Goal: Task Accomplishment & Management: Use online tool/utility

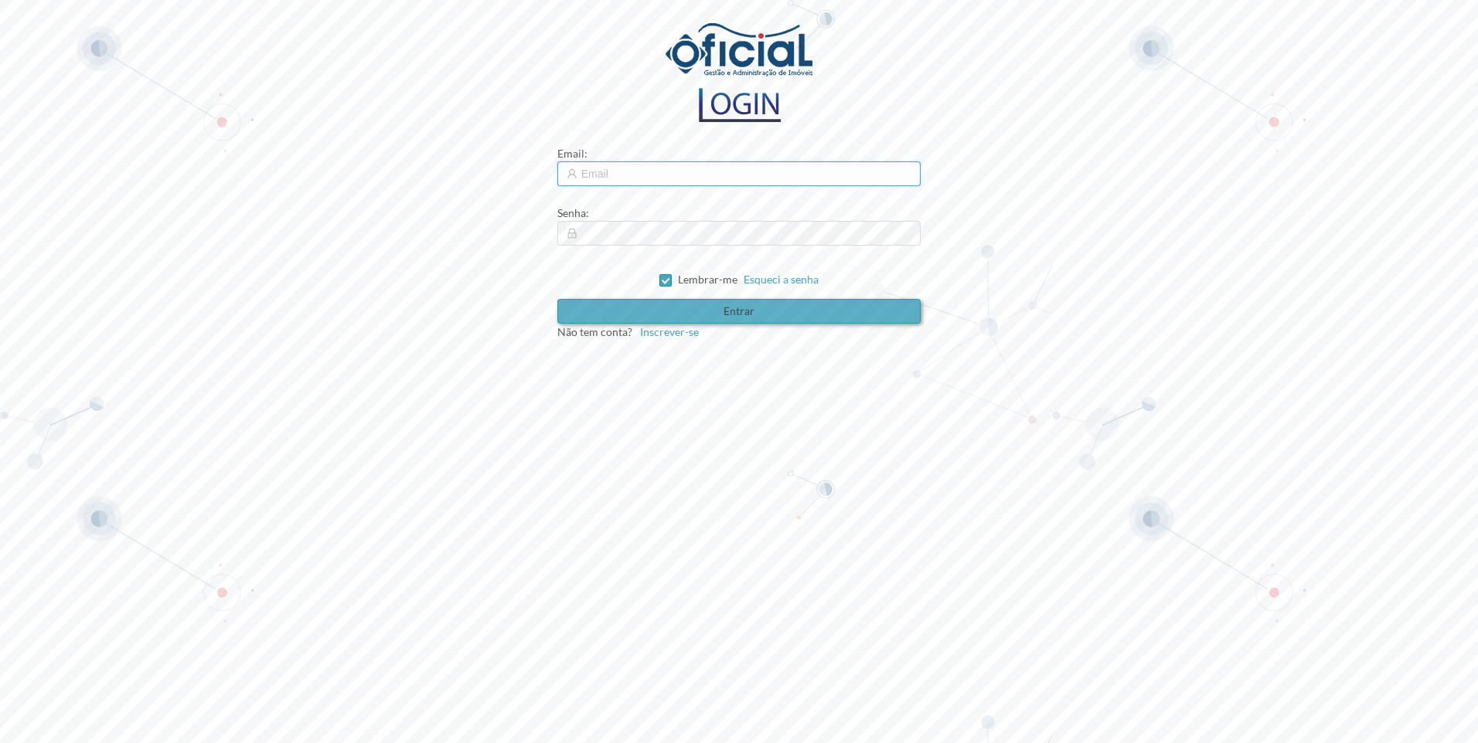
type input "[EMAIL_ADDRESS][DOMAIN_NAME]"
click at [745, 303] on button "Entrar" at bounding box center [739, 311] width 364 height 25
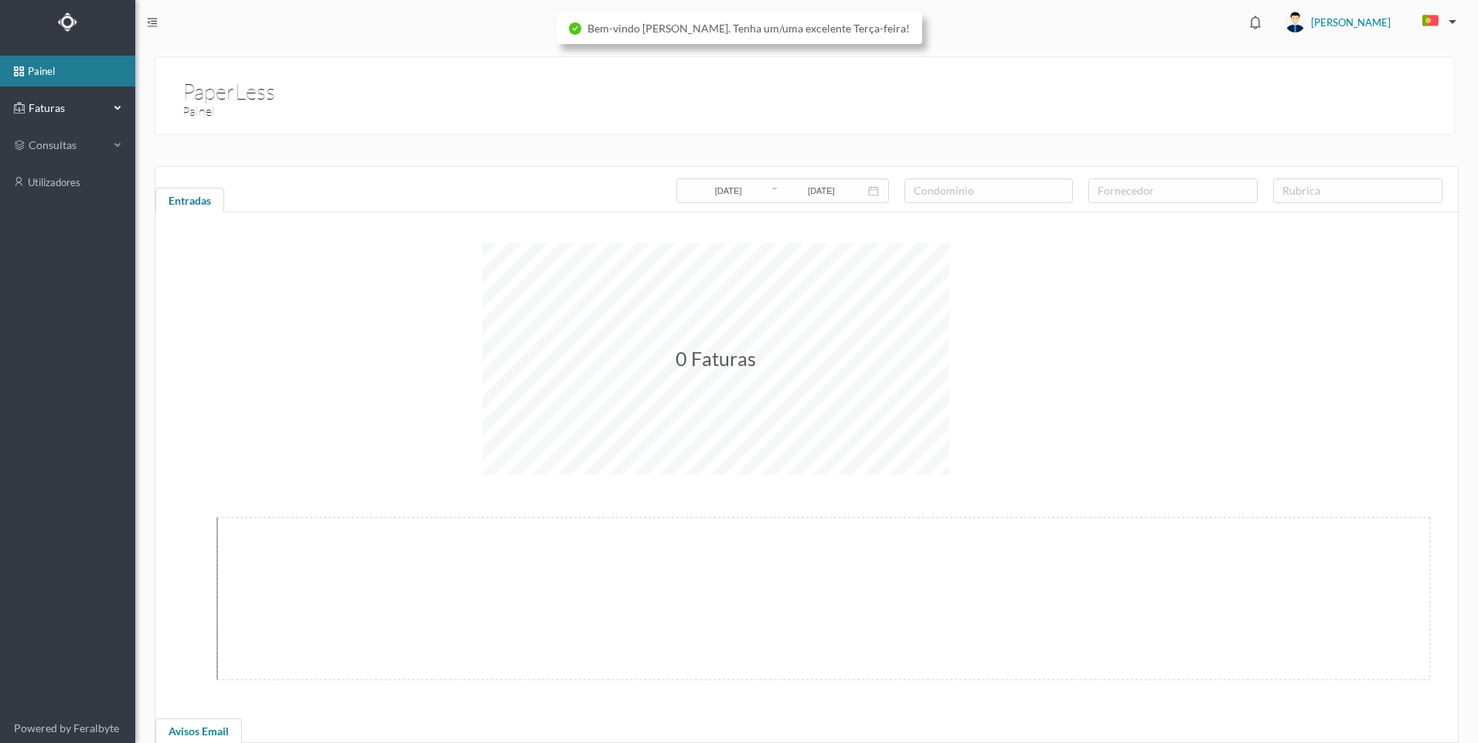
click at [89, 106] on span "Faturas" at bounding box center [67, 107] width 85 height 15
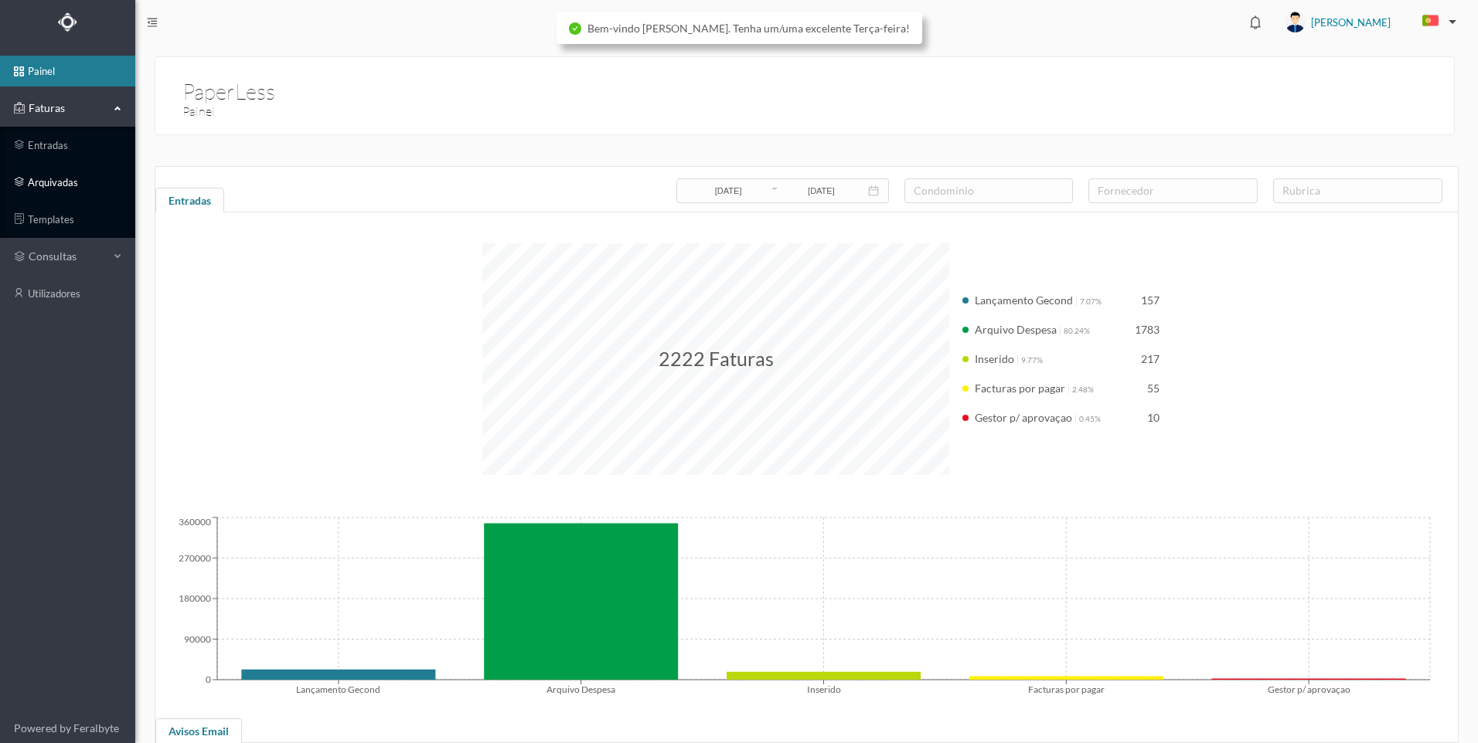
click at [63, 178] on link "arquivadas" at bounding box center [67, 182] width 135 height 31
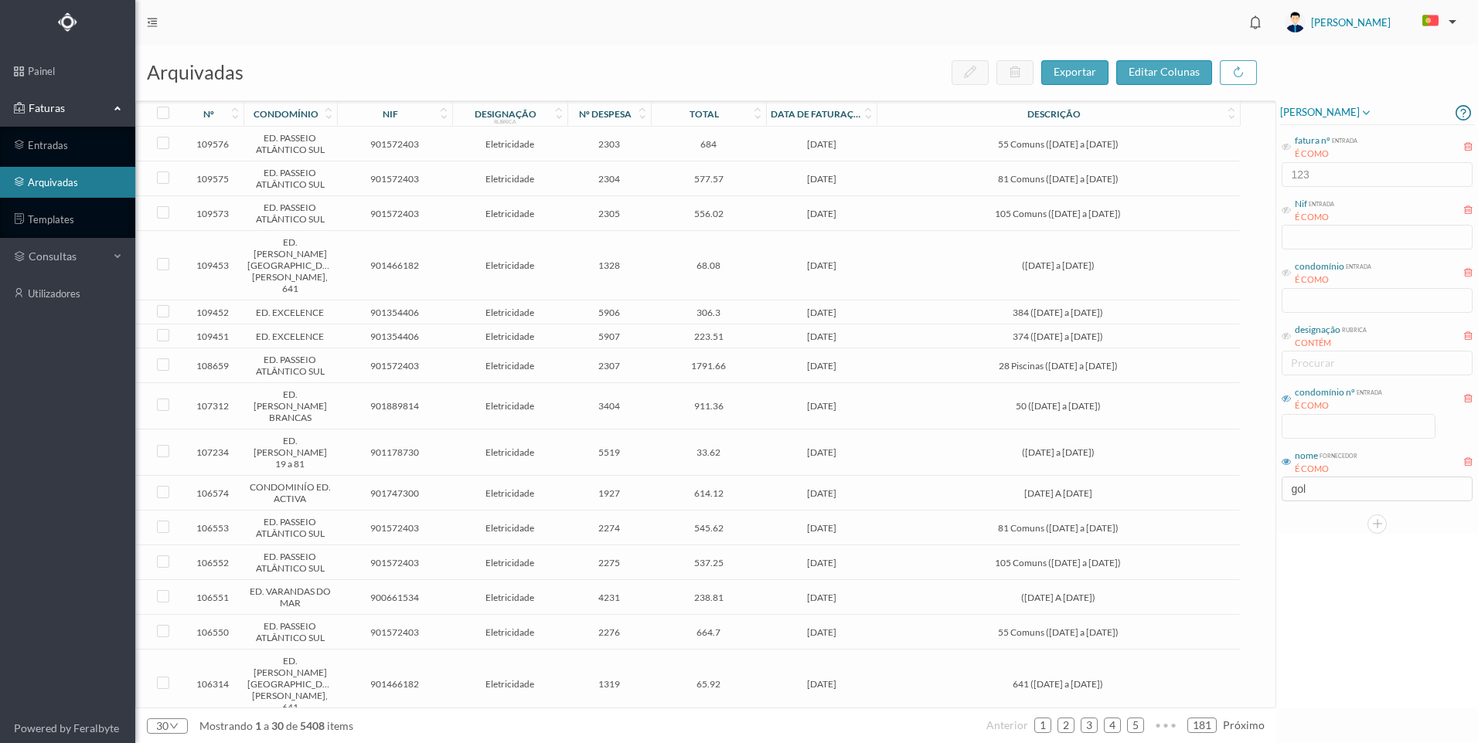
click at [1284, 402] on icon at bounding box center [1285, 398] width 9 height 9
click at [1349, 426] on input at bounding box center [1358, 426] width 152 height 23
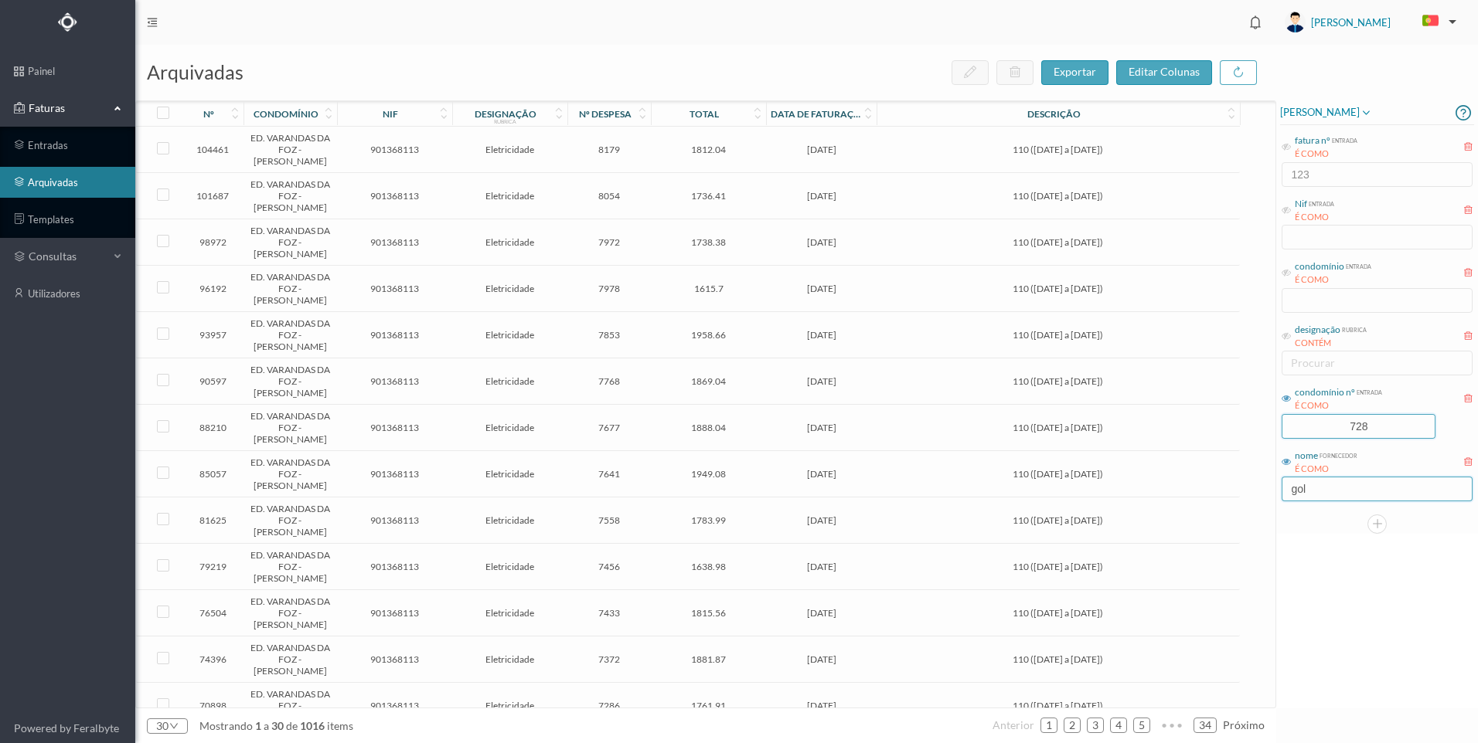
type input "728"
drag, startPoint x: 1305, startPoint y: 492, endPoint x: 1271, endPoint y: 488, distance: 34.2
click at [1272, 488] on div "arquivadas exportar editar colunas nº condomínio nif designação rubrica nº desp…" at bounding box center [806, 394] width 1342 height 699
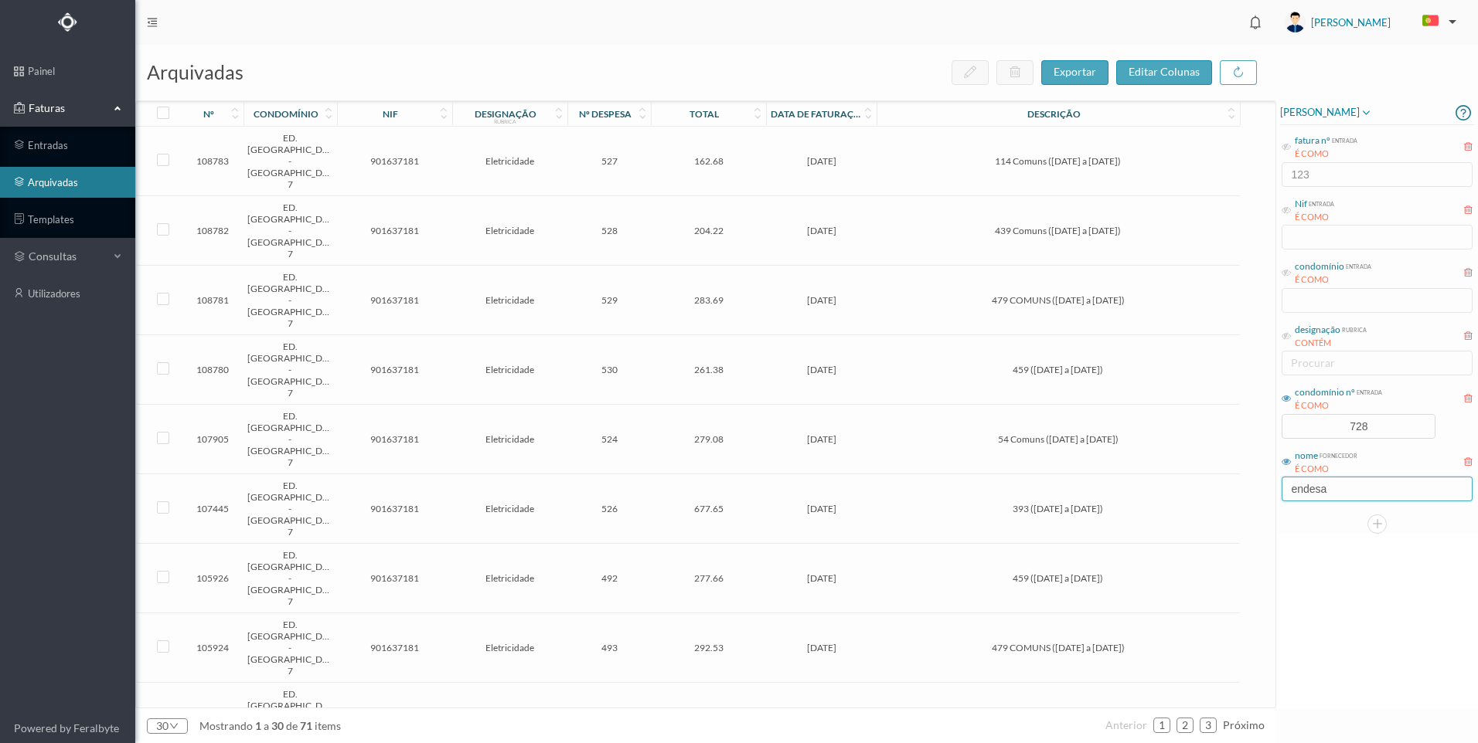
type input "endesa"
click at [866, 475] on td "[DATE]" at bounding box center [821, 510] width 111 height 70
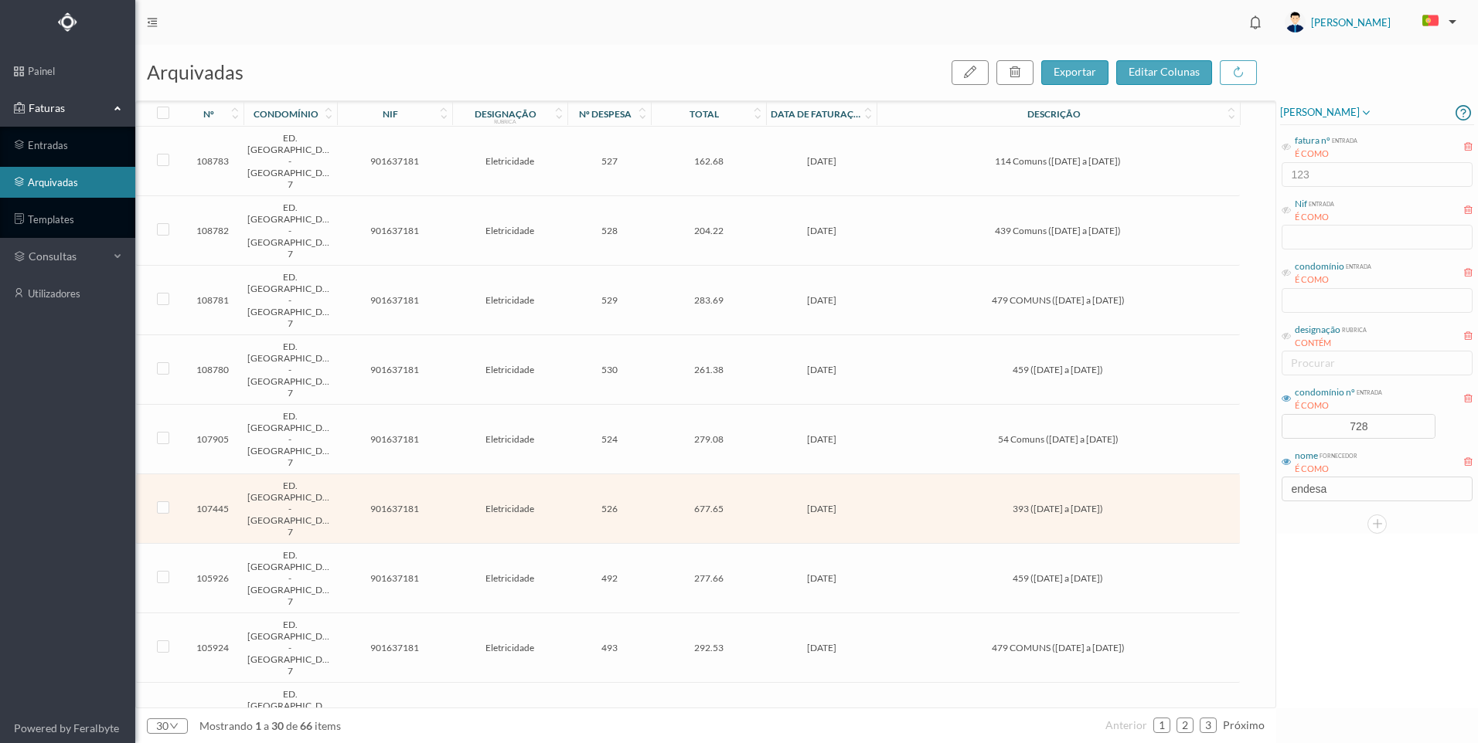
click at [865, 475] on td "[DATE]" at bounding box center [821, 510] width 111 height 70
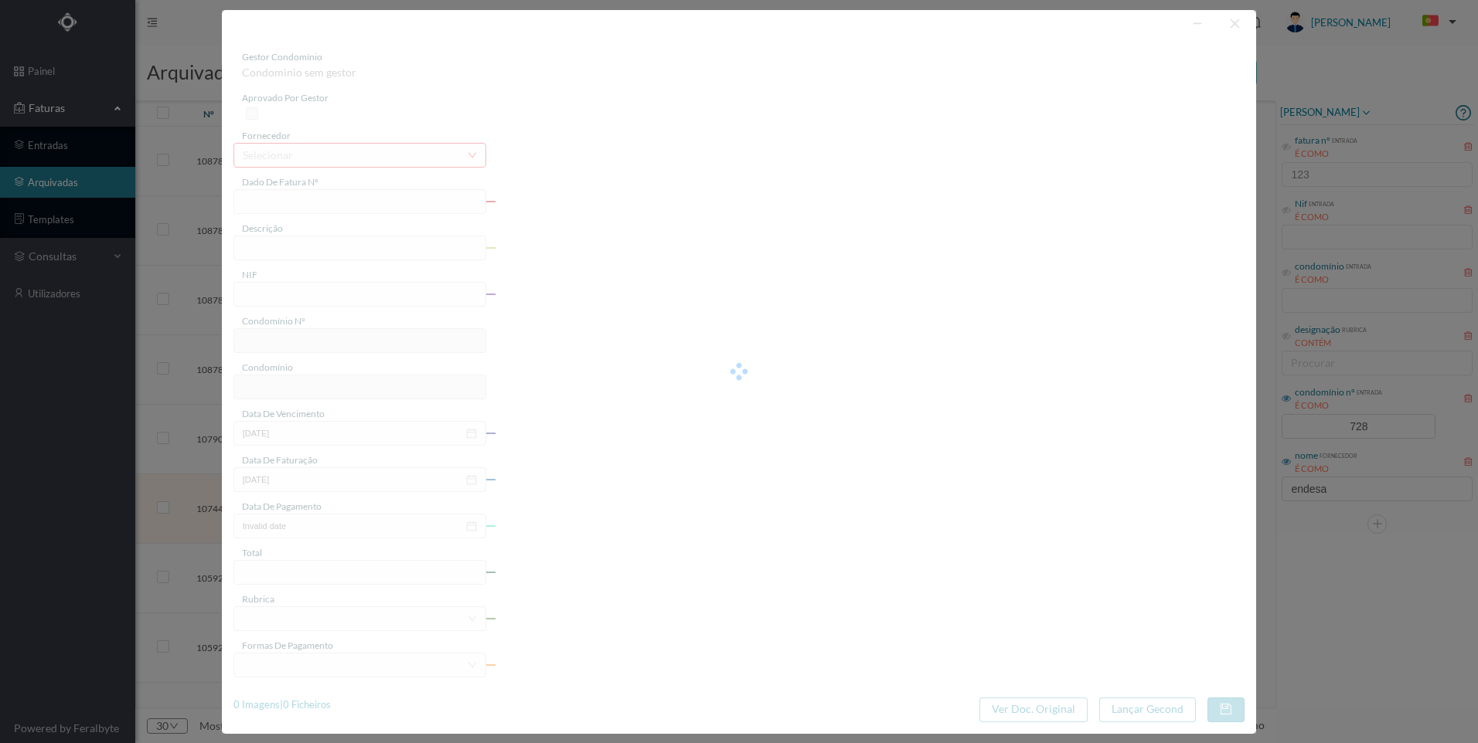
type input "FAC 0230312025/0057389925"
type input "393 ([DATE] a [DATE])"
type input "901637181"
type input "[DATE]"
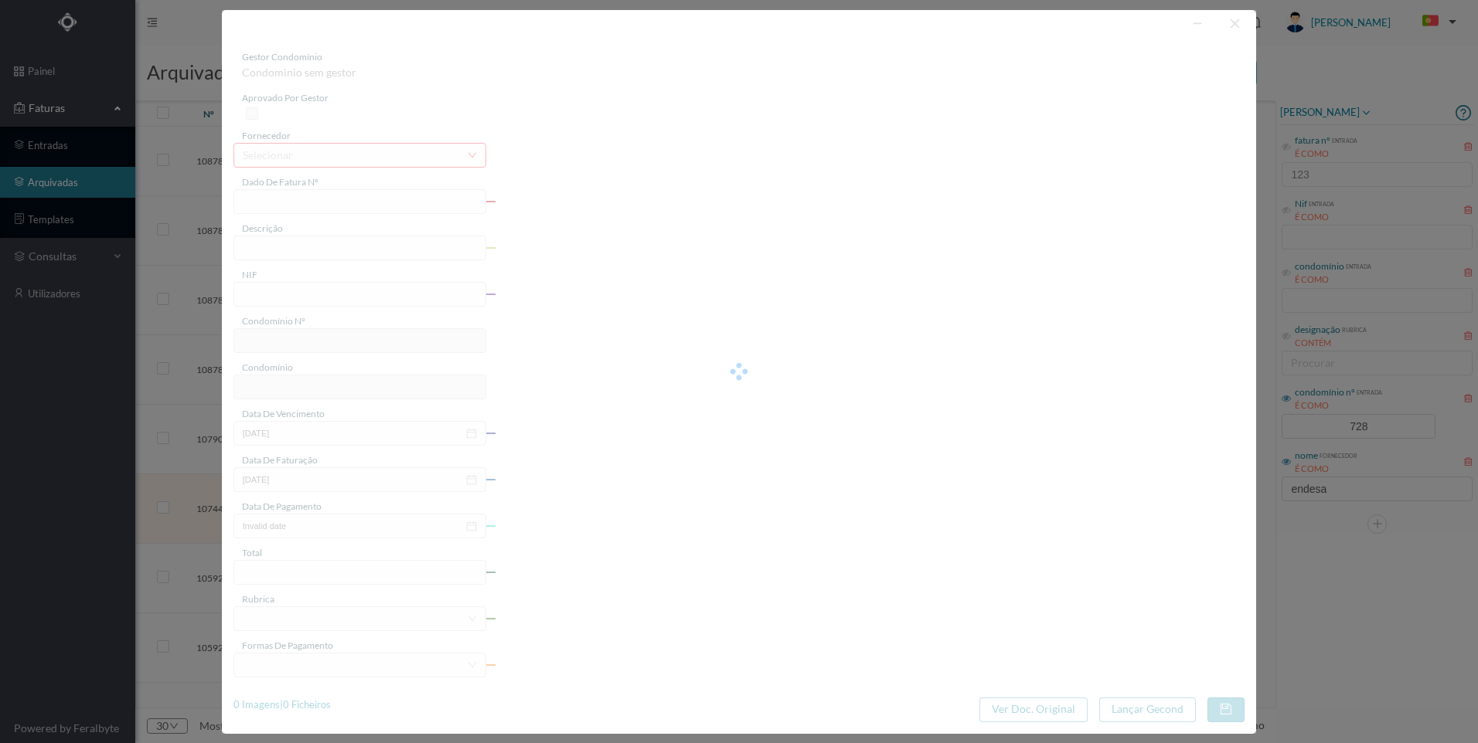
type input "677.65"
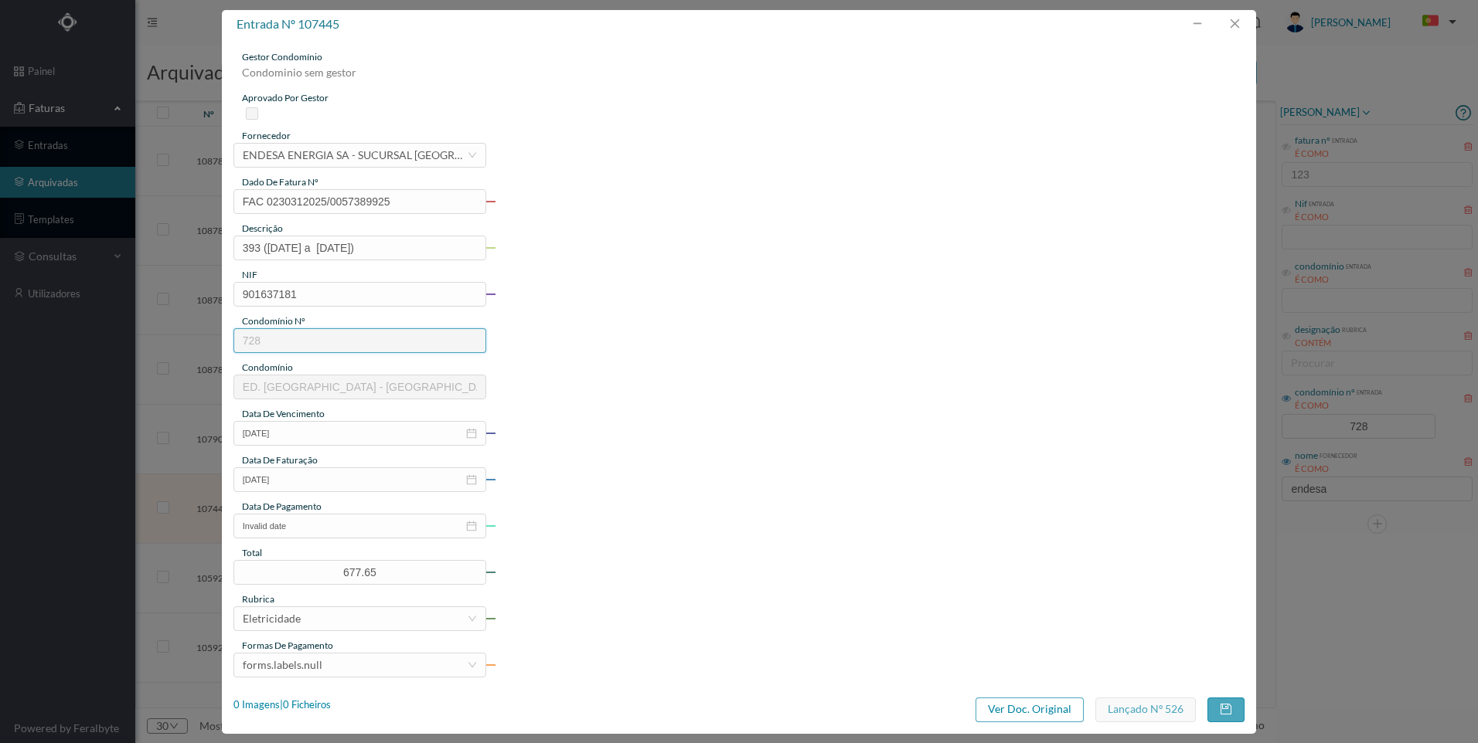
type input "728"
type input "ED. [GEOGRAPHIC_DATA] - [GEOGRAPHIC_DATA] 7"
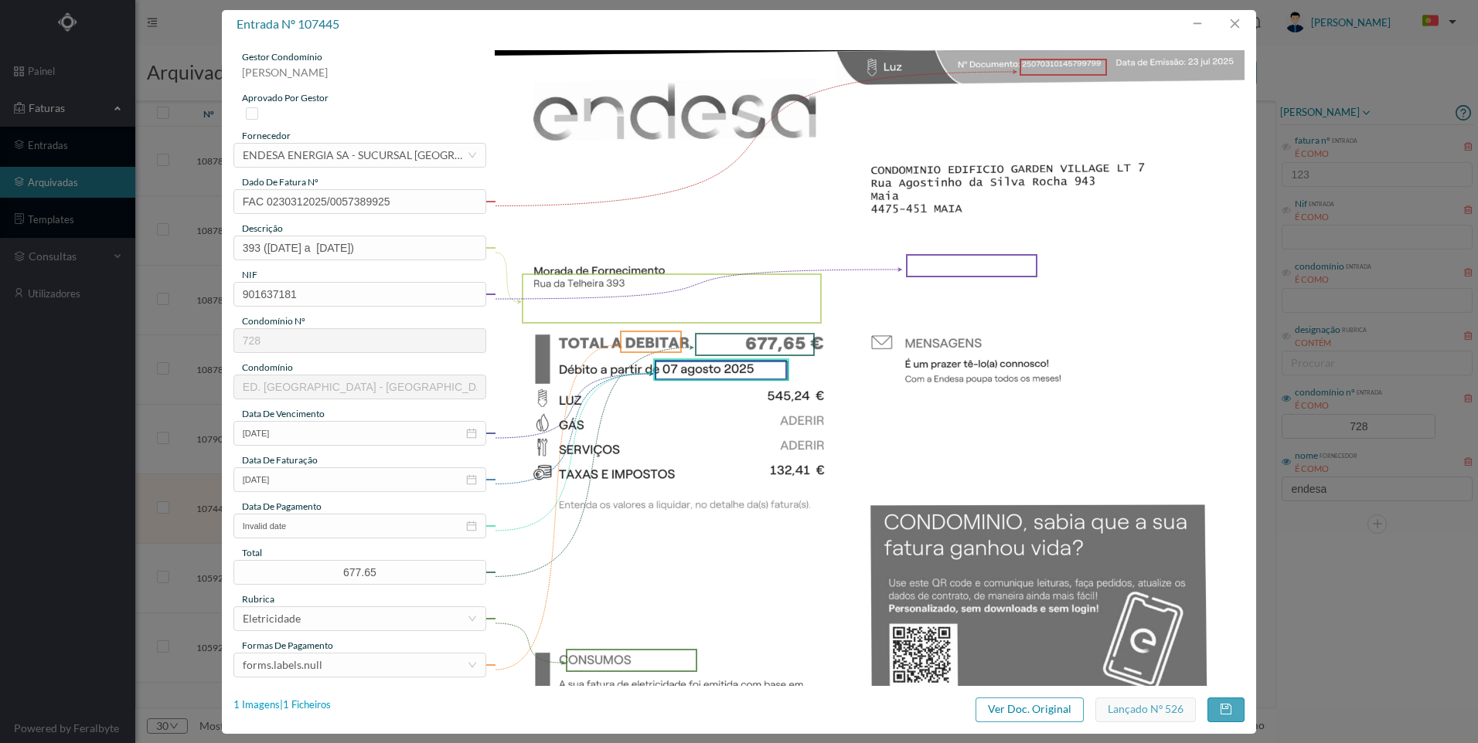
click at [316, 706] on div "1 Imagens | 1 Ficheiros" at bounding box center [281, 705] width 97 height 15
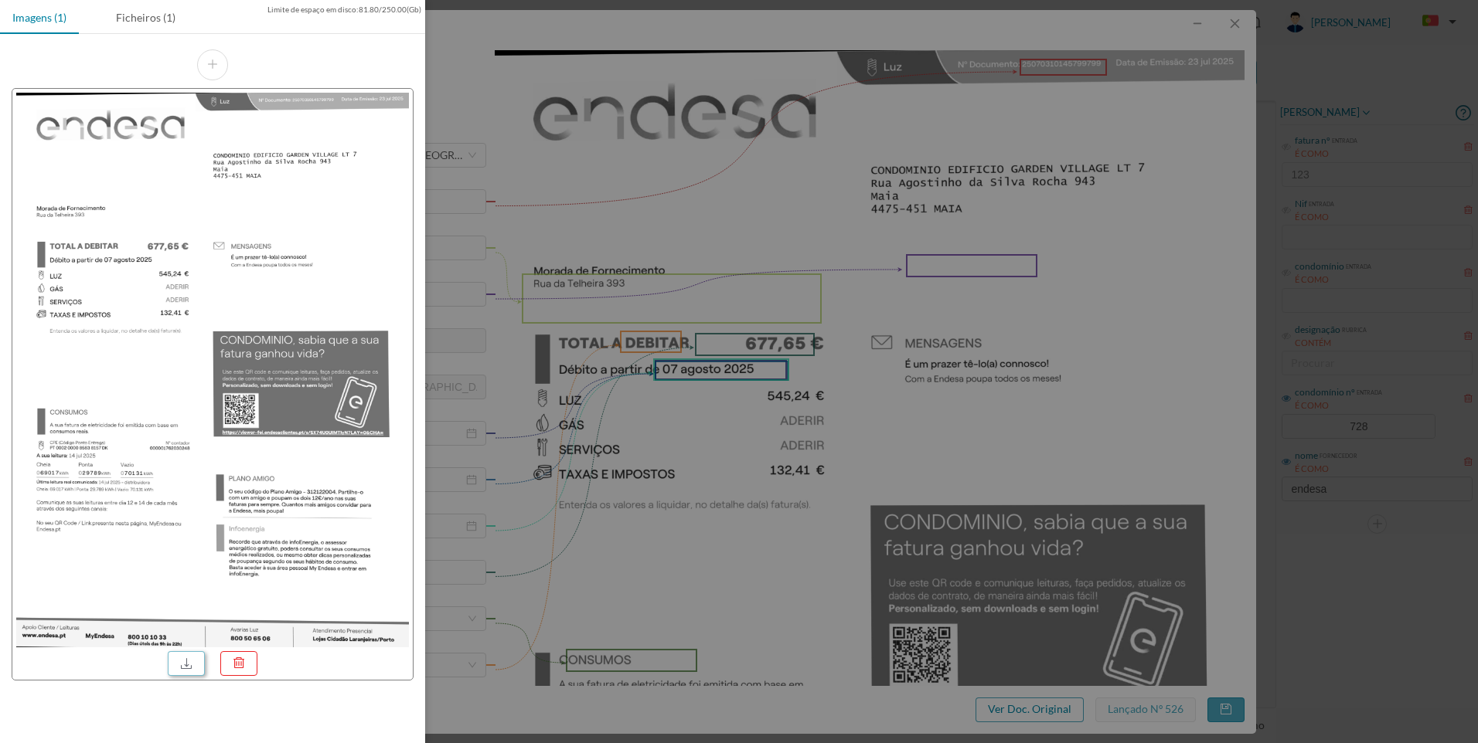
click at [196, 665] on link at bounding box center [186, 664] width 37 height 25
click at [158, 21] on div "Ficheiros (1)" at bounding box center [146, 17] width 84 height 35
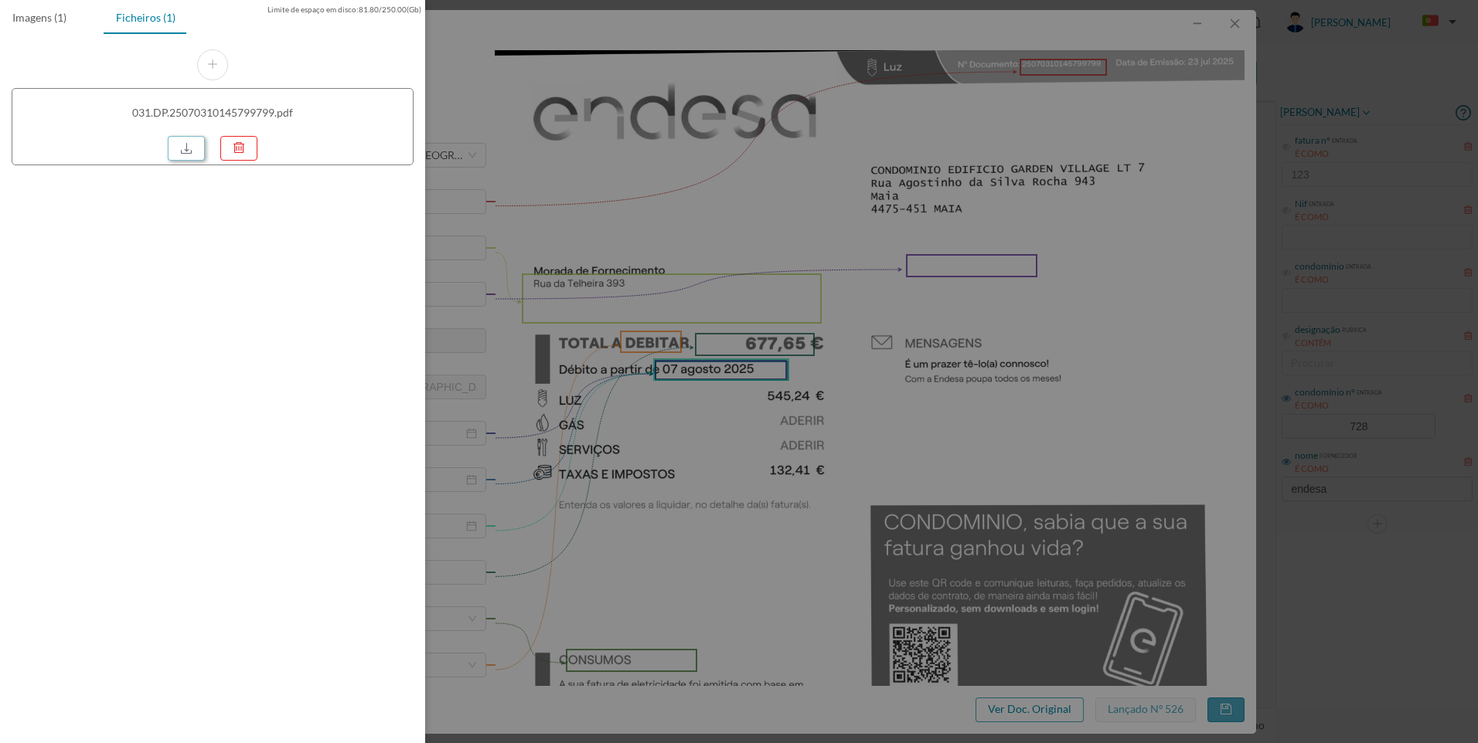
click at [179, 150] on link at bounding box center [186, 148] width 37 height 25
click at [1233, 22] on div at bounding box center [739, 371] width 1478 height 743
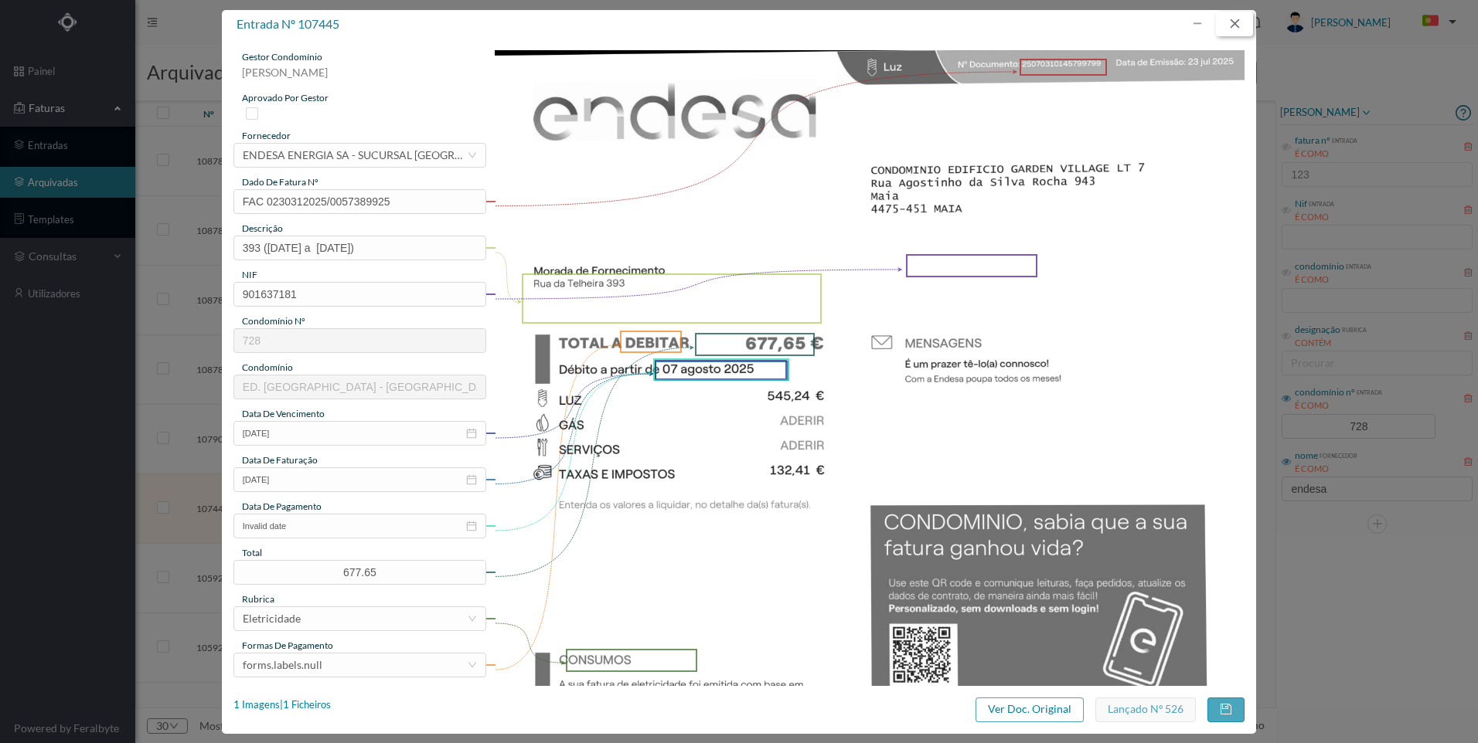
click at [1233, 28] on button "button" at bounding box center [1234, 24] width 37 height 25
